Goal: Information Seeking & Learning: Learn about a topic

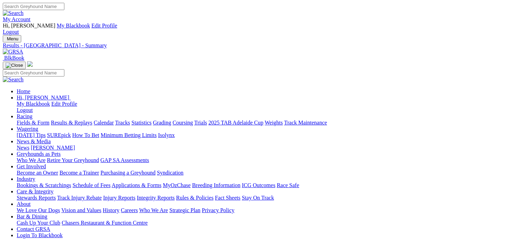
click at [81, 120] on link "Results & Replays" at bounding box center [71, 123] width 41 height 6
click at [35, 120] on link "Fields & Form" at bounding box center [33, 123] width 33 height 6
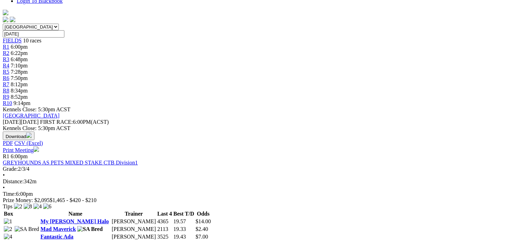
scroll to position [244, 0]
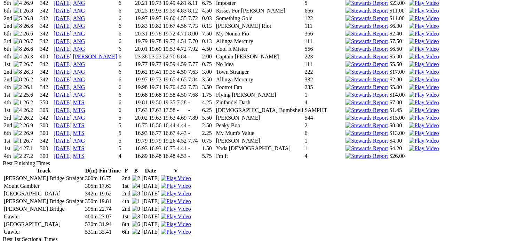
scroll to position [1079, 0]
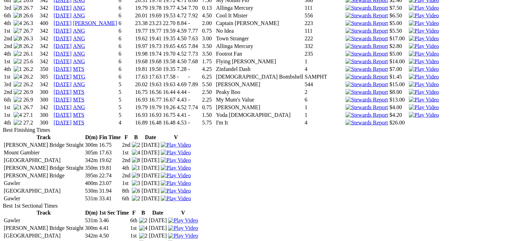
click at [409, 104] on img at bounding box center [424, 107] width 30 height 6
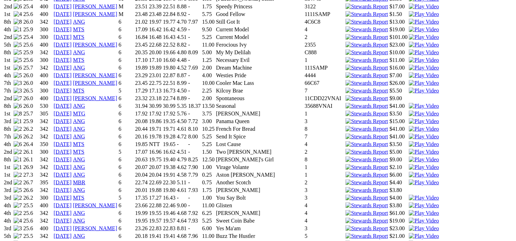
scroll to position [452, 0]
